Goal: Navigation & Orientation: Find specific page/section

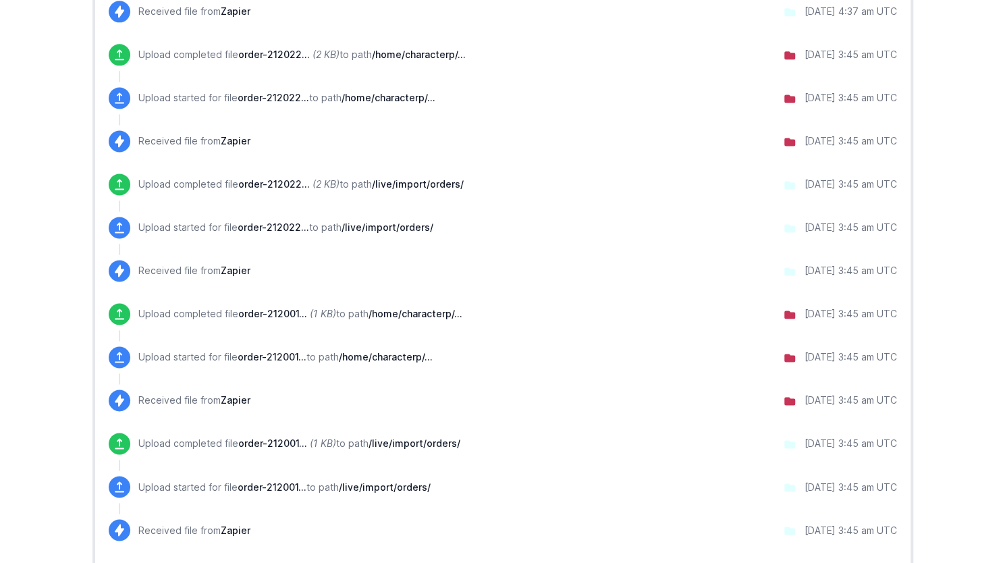
scroll to position [1113, 0]
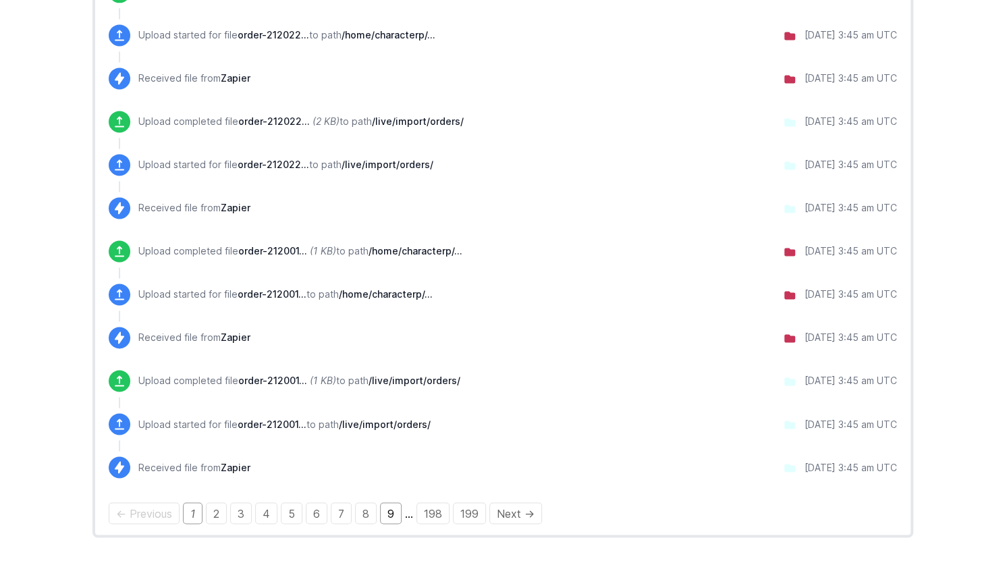
click at [384, 512] on link "9" at bounding box center [391, 513] width 22 height 22
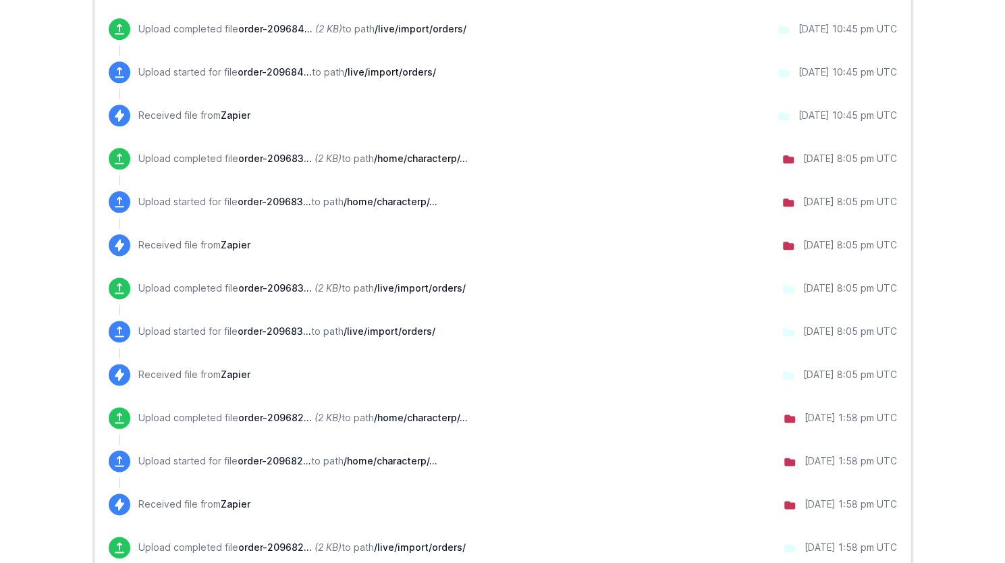
scroll to position [1044, 0]
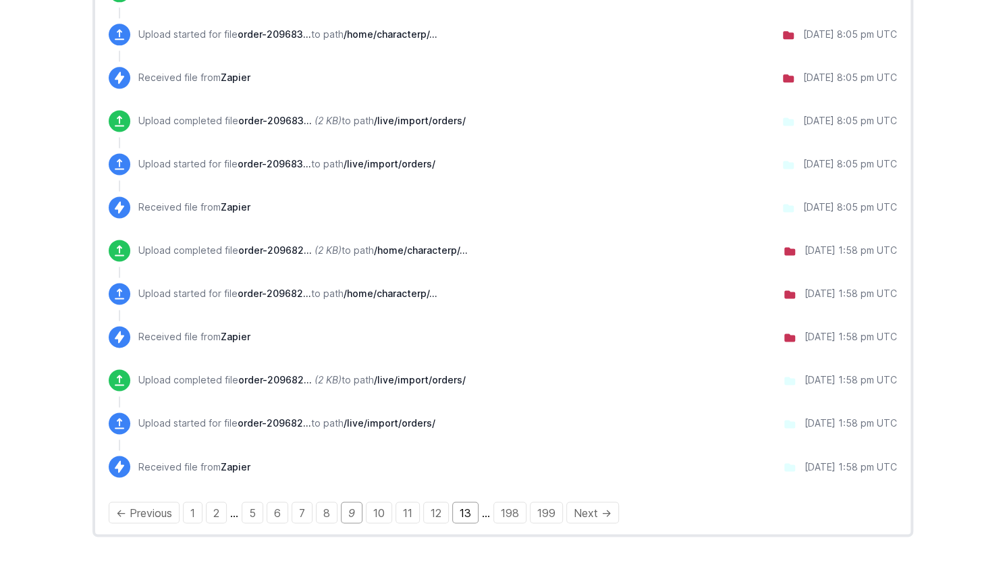
click at [459, 508] on link "13" at bounding box center [465, 512] width 26 height 22
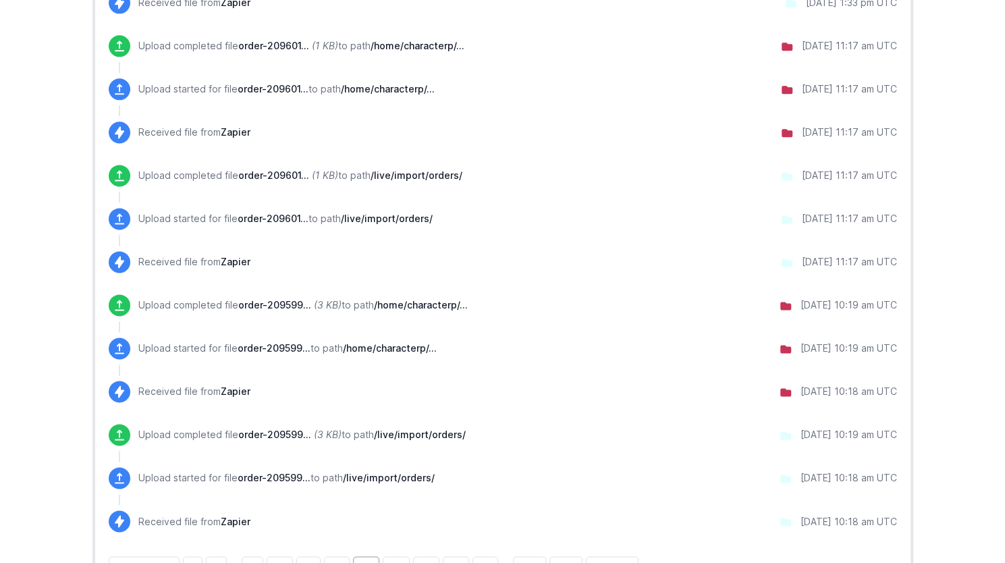
scroll to position [1044, 0]
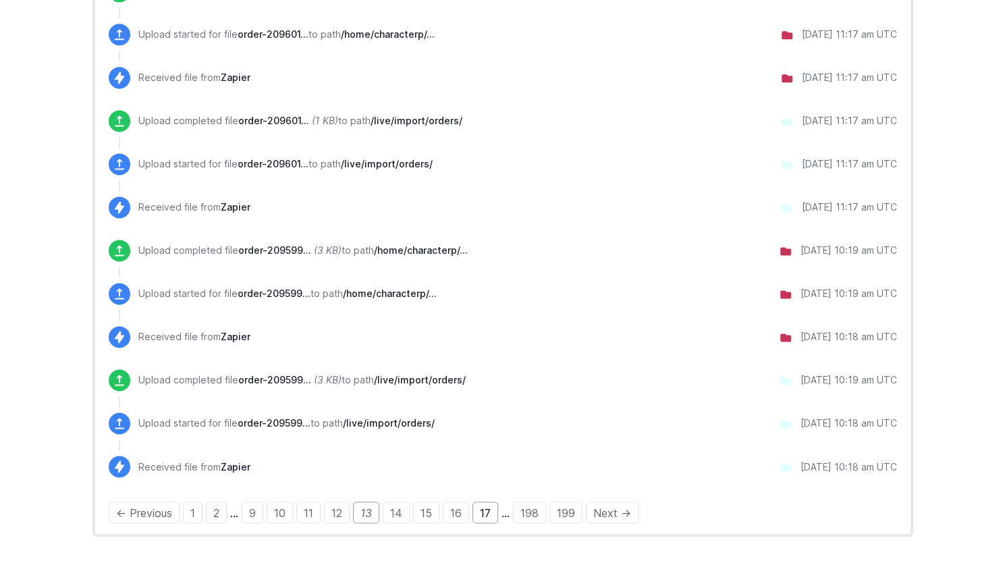
click at [486, 511] on link "17" at bounding box center [485, 512] width 26 height 22
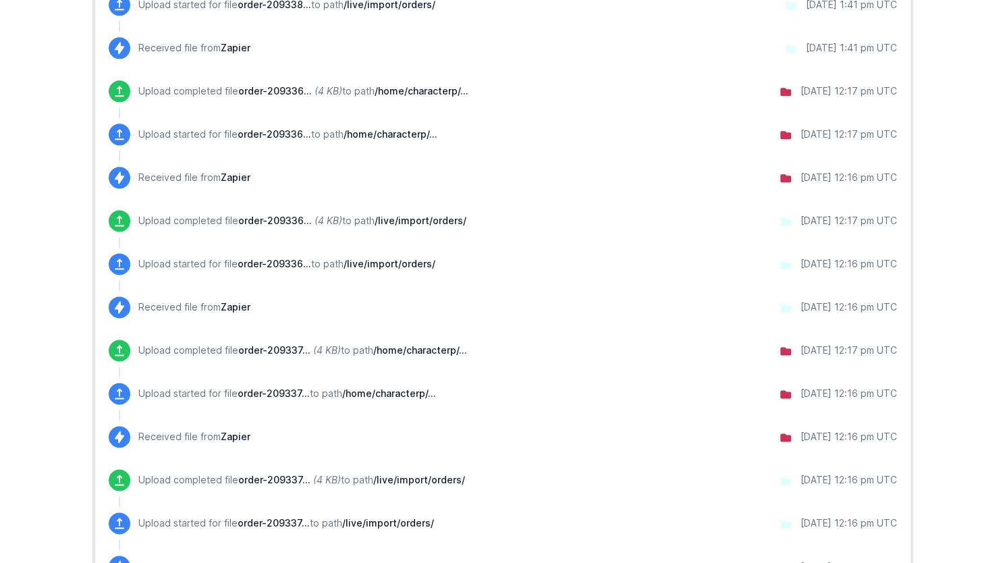
scroll to position [1044, 0]
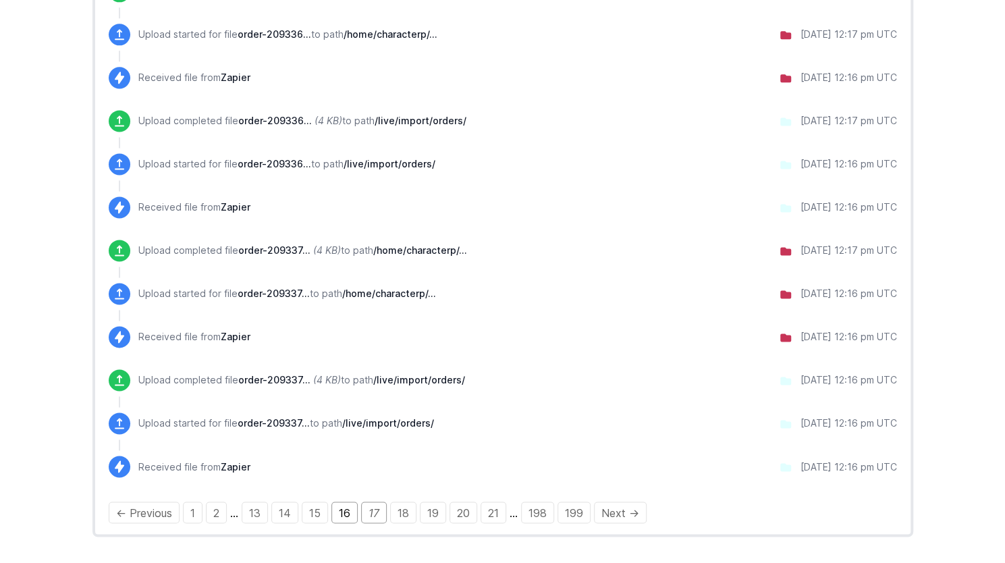
click at [338, 507] on link "16" at bounding box center [344, 512] width 26 height 22
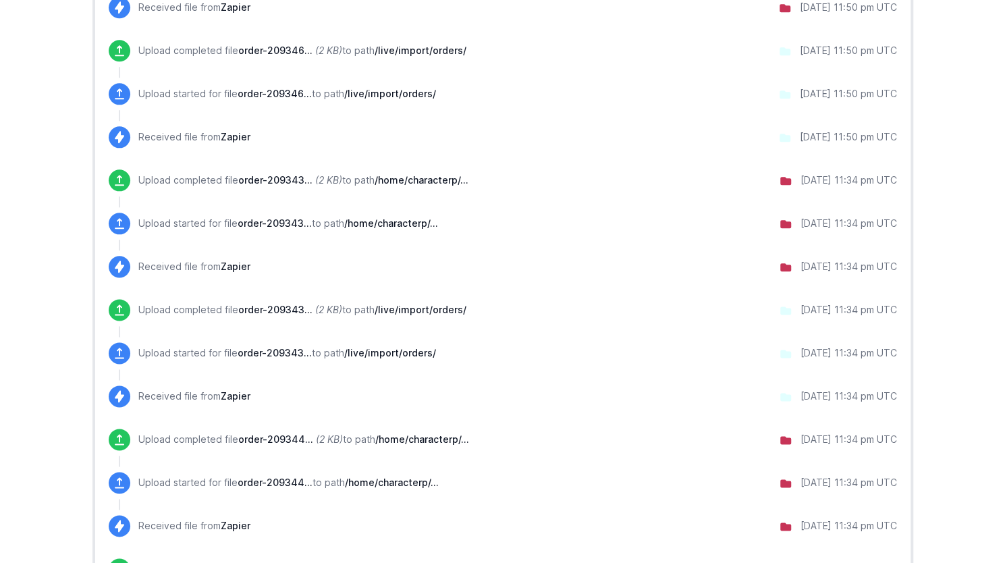
scroll to position [877, 0]
